Goal: Task Accomplishment & Management: Manage account settings

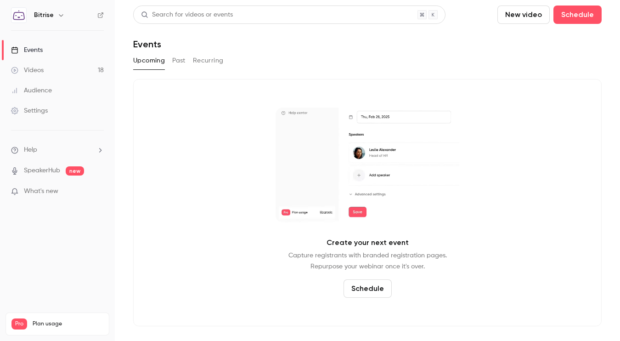
click at [60, 15] on icon "button" at bounding box center [60, 14] width 7 height 7
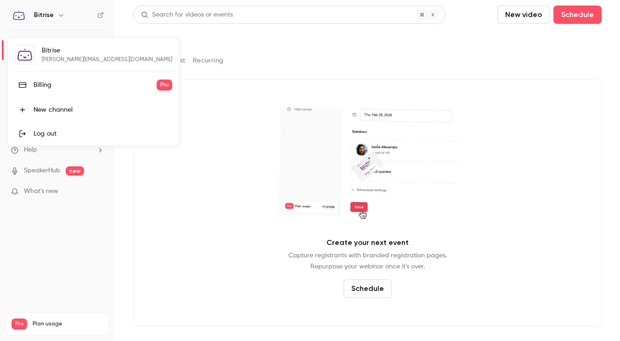
click at [46, 81] on div "Billing" at bounding box center [95, 84] width 123 height 9
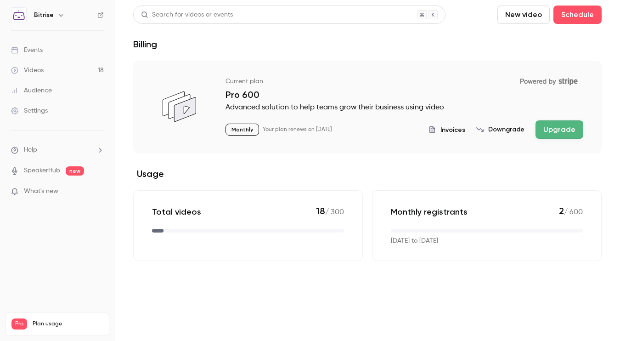
click at [455, 130] on span "Invoices" at bounding box center [452, 130] width 25 height 10
click at [45, 112] on div "Settings" at bounding box center [29, 110] width 37 height 9
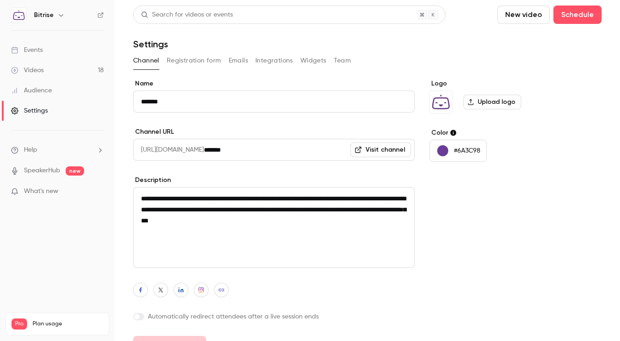
click at [56, 17] on button "button" at bounding box center [61, 15] width 11 height 11
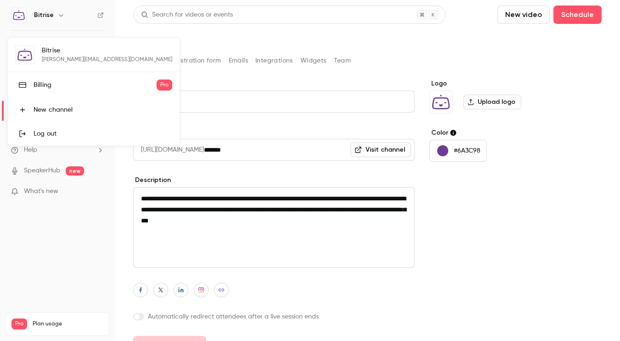
click at [66, 59] on div "Bitrise [PERSON_NAME][EMAIL_ADDRESS][DOMAIN_NAME] Billing Pro New channel Log o…" at bounding box center [94, 92] width 172 height 108
click at [84, 294] on div at bounding box center [310, 170] width 620 height 341
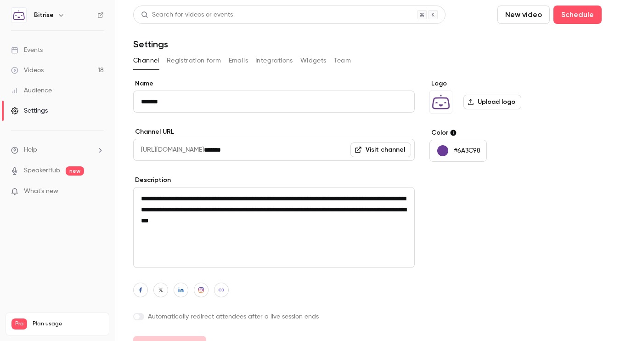
click at [102, 15] on icon at bounding box center [100, 15] width 6 height 6
click at [200, 37] on header "Search for videos or events New video Schedule Settings" at bounding box center [367, 28] width 468 height 44
click at [348, 60] on button "Team" at bounding box center [342, 60] width 17 height 15
